Goal: Find specific page/section: Find specific page/section

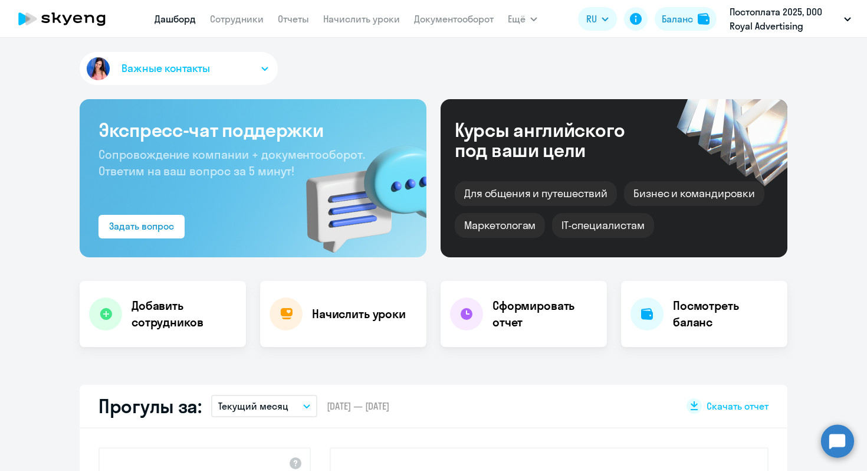
select select "30"
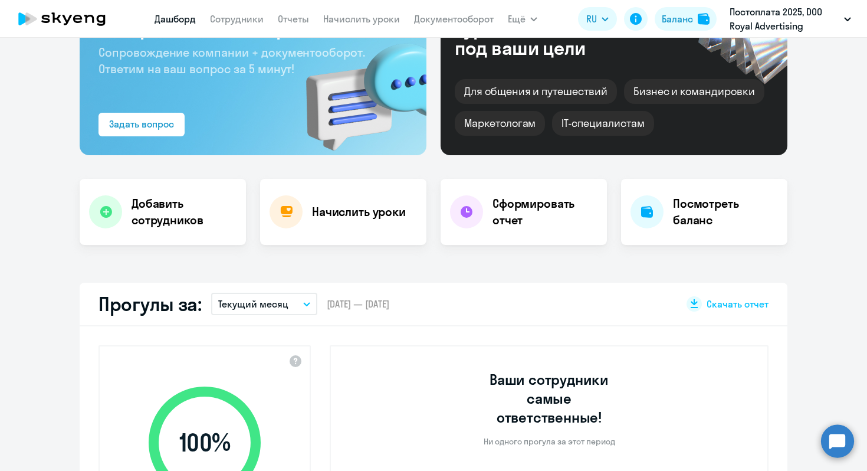
scroll to position [79, 0]
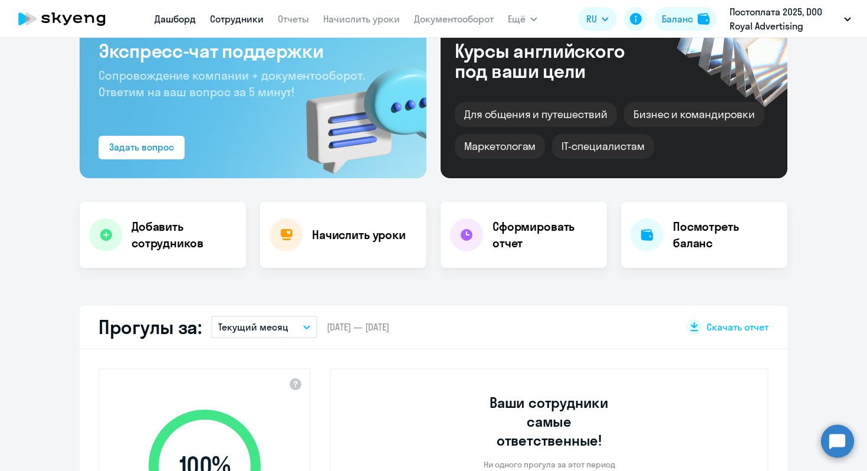
click at [244, 23] on link "Сотрудники" at bounding box center [237, 19] width 54 height 12
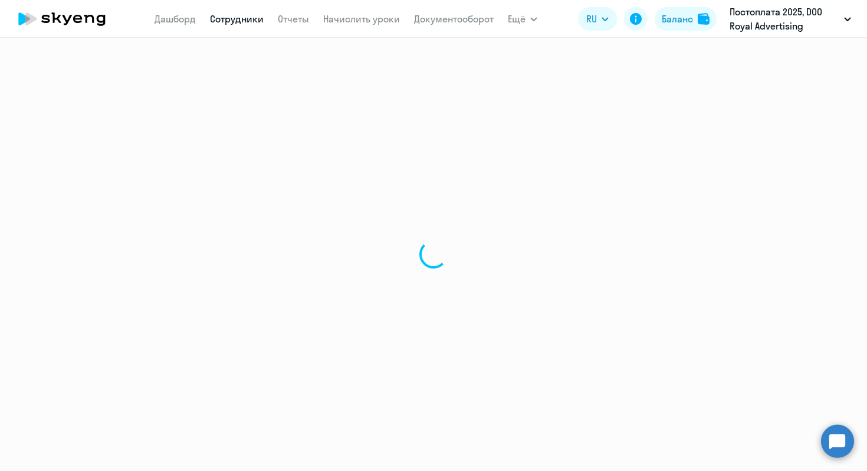
select select "30"
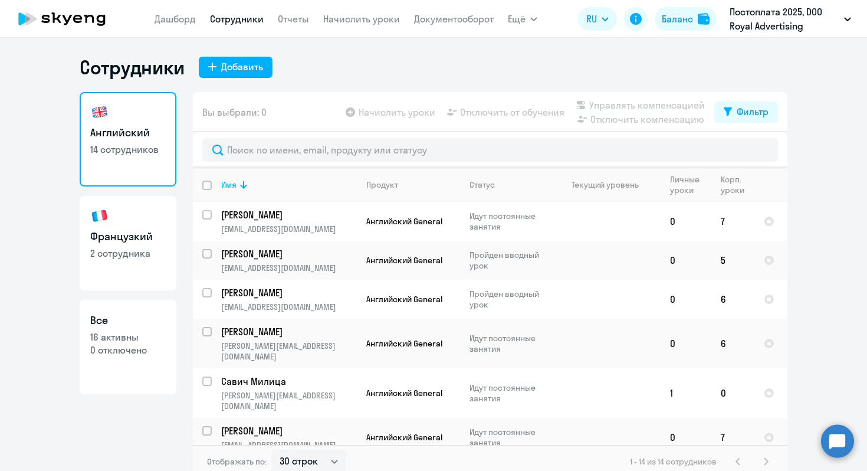
click at [127, 265] on link "Французкий 2 сотрудника" at bounding box center [128, 243] width 97 height 94
select select "30"
